Goal: Information Seeking & Learning: Learn about a topic

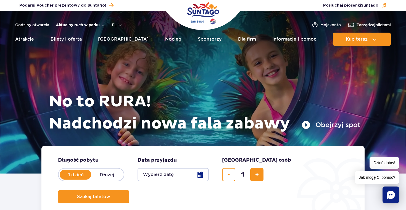
click at [97, 25] on button "Aktualny ruch w parku" at bounding box center [80, 25] width 49 height 4
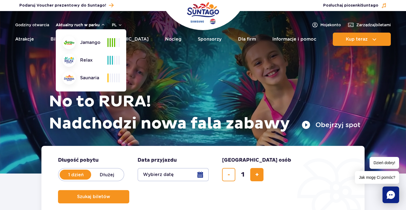
click at [97, 25] on button "Aktualny ruch w parku" at bounding box center [80, 25] width 49 height 4
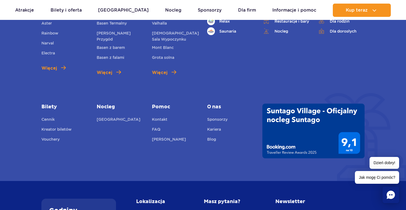
scroll to position [1956, 0]
click at [214, 130] on link "Kariera" at bounding box center [214, 130] width 14 height 8
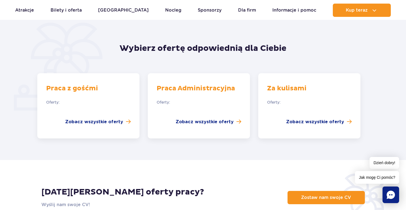
scroll to position [365, 0]
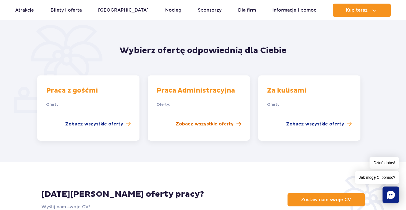
click at [181, 121] on span "Zobacz wszystkie oferty" at bounding box center [205, 124] width 58 height 7
click at [295, 121] on span "Zobacz wszystkie oferty" at bounding box center [315, 124] width 58 height 7
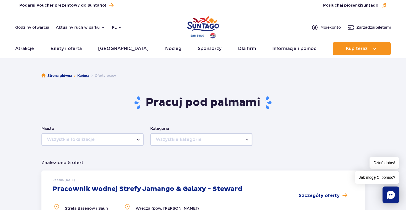
click at [80, 73] on link "Kariera" at bounding box center [83, 76] width 12 height 6
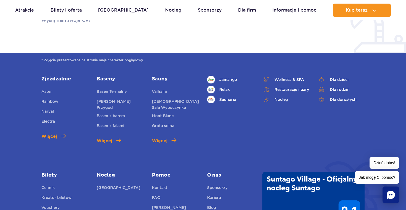
scroll to position [536, 0]
